Goal: Information Seeking & Learning: Learn about a topic

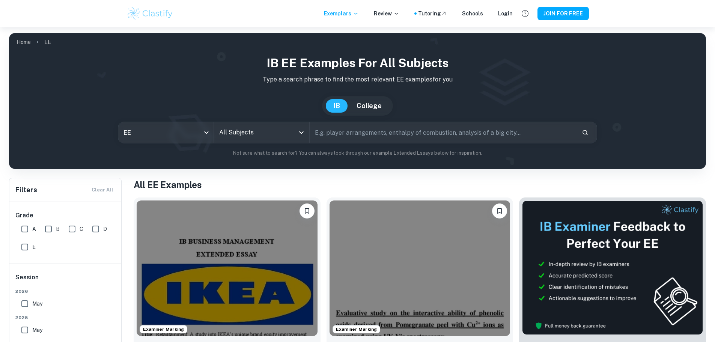
scroll to position [75, 0]
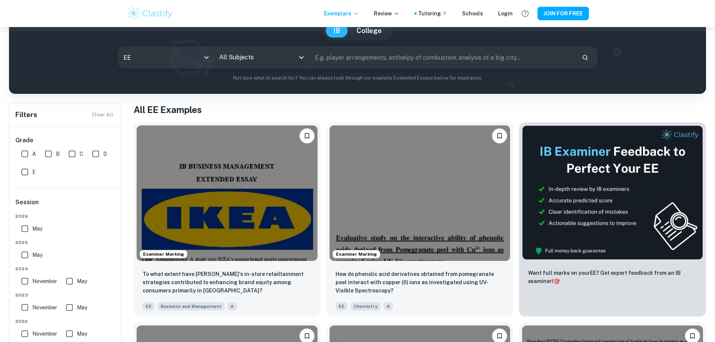
click at [297, 64] on div "All Subjects" at bounding box center [261, 57] width 95 height 21
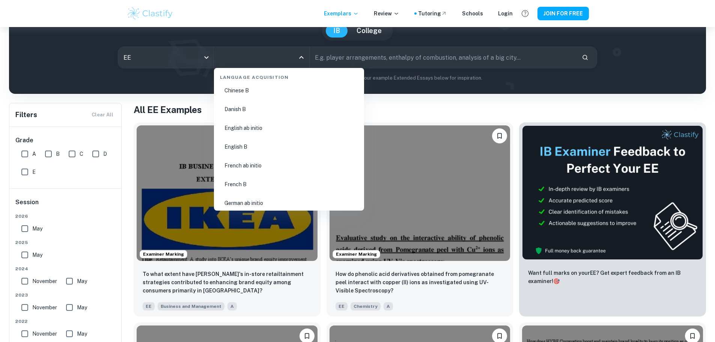
scroll to position [525, 0]
click at [273, 146] on li "English B" at bounding box center [289, 146] width 144 height 17
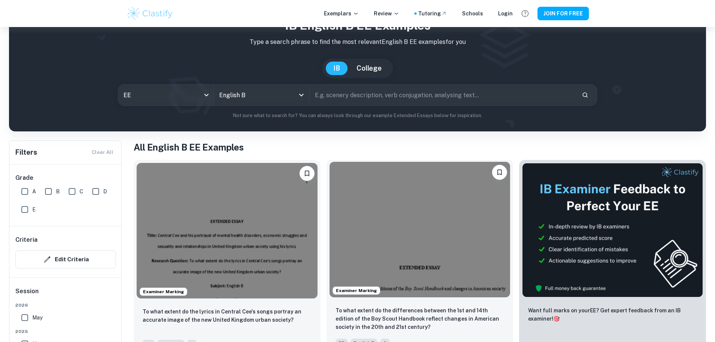
scroll to position [75, 0]
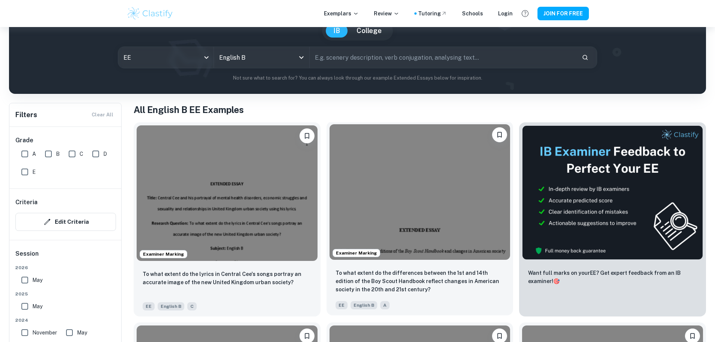
click at [339, 186] on img at bounding box center [419, 191] width 181 height 135
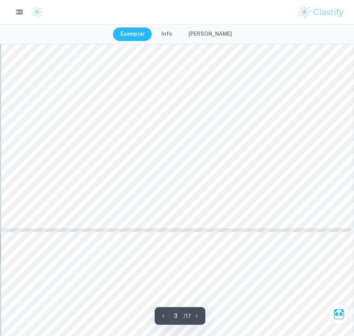
scroll to position [1425, 0]
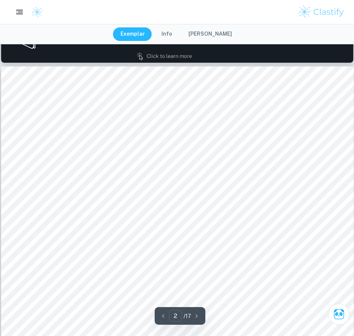
type input "1"
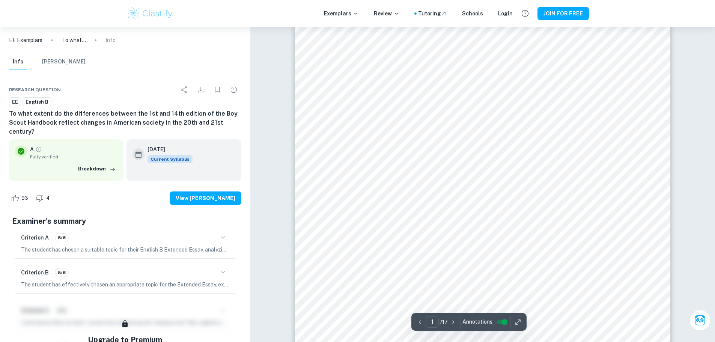
scroll to position [150, 0]
